Goal: Entertainment & Leisure: Consume media (video, audio)

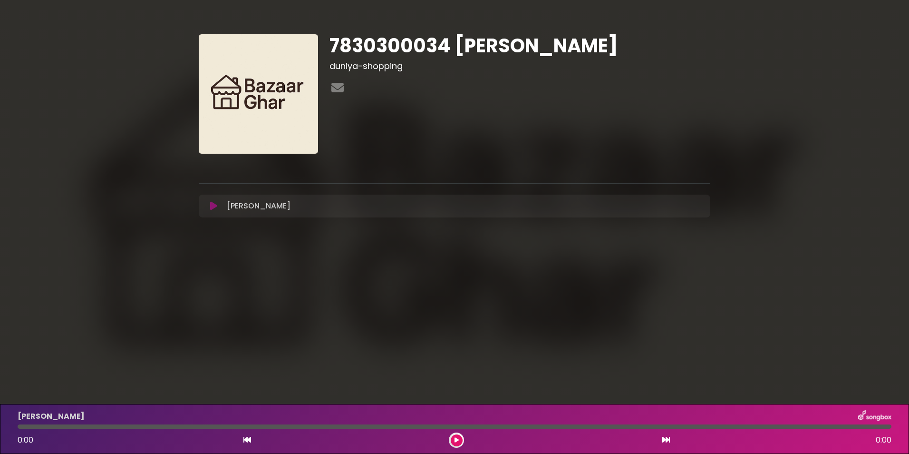
click at [215, 201] on icon at bounding box center [213, 206] width 7 height 10
click at [48, 425] on div at bounding box center [455, 426] width 874 height 4
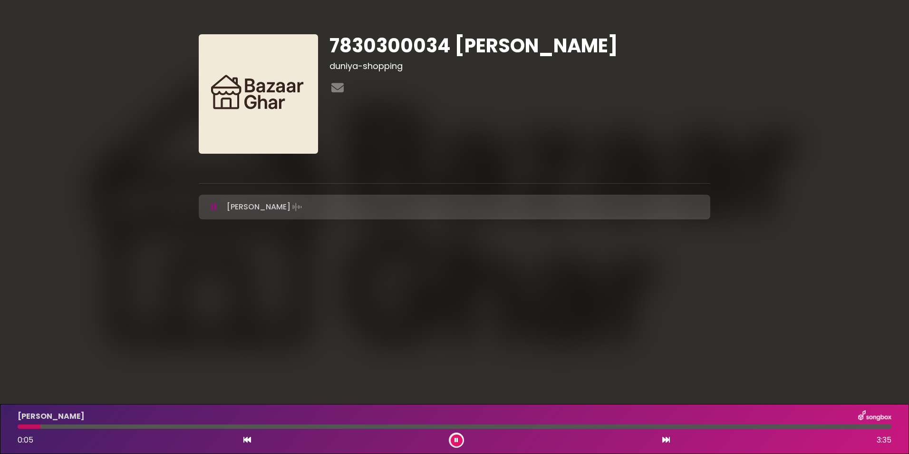
click at [119, 427] on div at bounding box center [455, 426] width 874 height 4
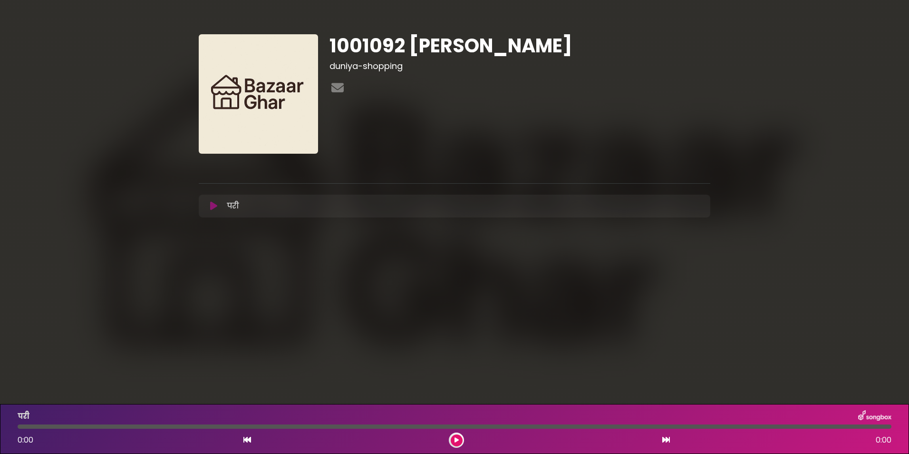
click at [195, 215] on div "1001092 sakshi duniya-shopping ×" at bounding box center [454, 128] width 523 height 188
click at [213, 203] on icon at bounding box center [213, 206] width 7 height 10
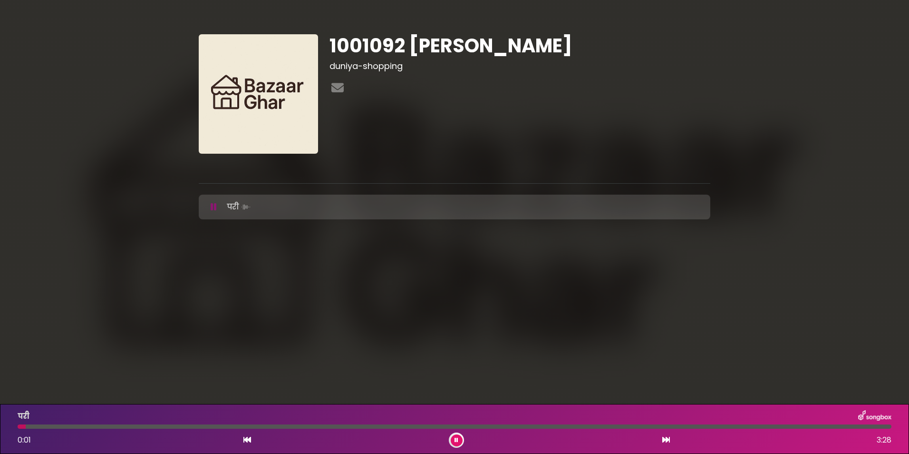
click at [56, 426] on div at bounding box center [455, 426] width 874 height 4
click at [75, 426] on div at bounding box center [455, 426] width 874 height 4
click at [64, 426] on div at bounding box center [49, 426] width 62 height 4
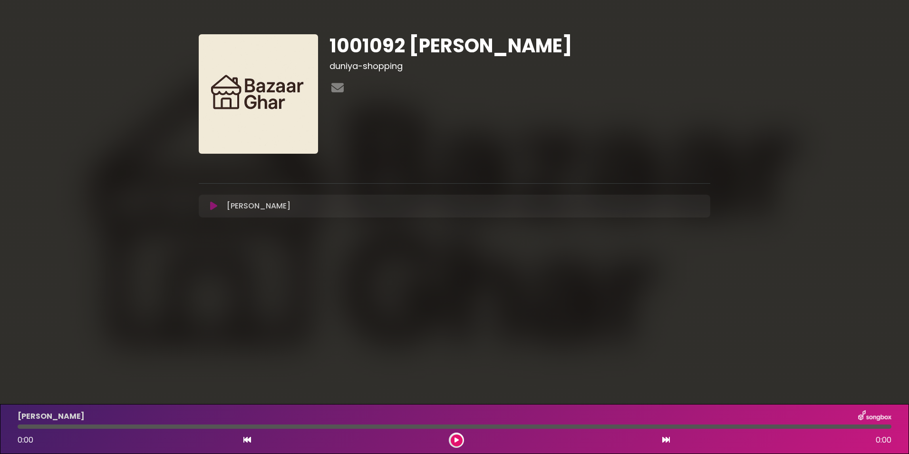
click at [215, 206] on icon at bounding box center [213, 206] width 7 height 10
